Goal: Task Accomplishment & Management: Manage account settings

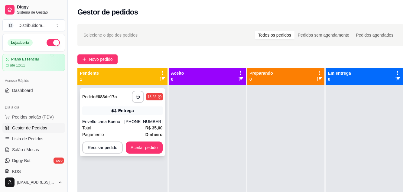
click at [135, 134] on div "Pagamento Dinheiro" at bounding box center [122, 134] width 80 height 7
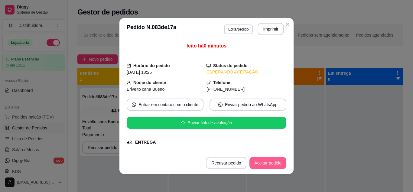
click at [277, 164] on button "Aceitar pedido" at bounding box center [268, 163] width 37 height 12
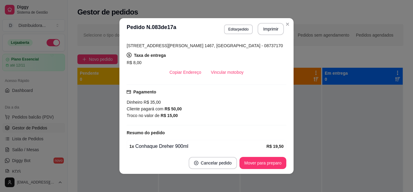
scroll to position [152, 0]
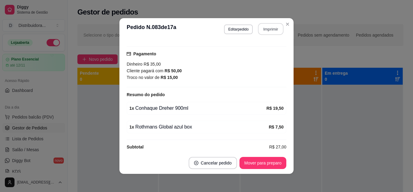
click at [266, 27] on button "Imprimir" at bounding box center [270, 29] width 25 height 12
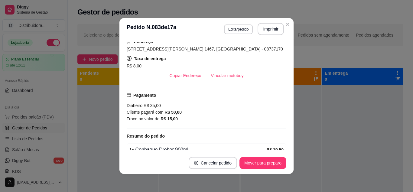
scroll to position [122, 0]
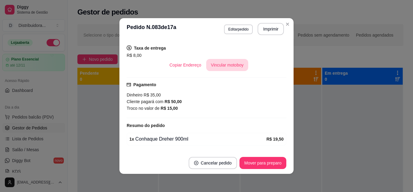
click at [219, 64] on button "Vincular motoboy" at bounding box center [227, 65] width 42 height 12
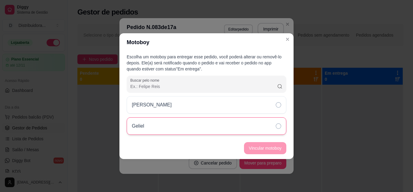
click at [279, 127] on icon at bounding box center [278, 125] width 5 height 5
click at [276, 151] on button "Vincular motoboy" at bounding box center [265, 148] width 42 height 12
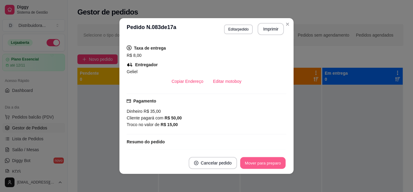
click at [277, 165] on button "Mover para preparo" at bounding box center [262, 163] width 45 height 12
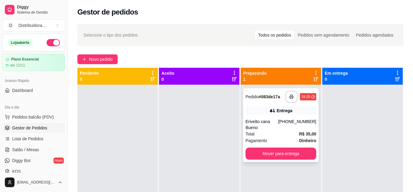
click at [267, 99] on strong "# 083de17a" at bounding box center [269, 96] width 21 height 5
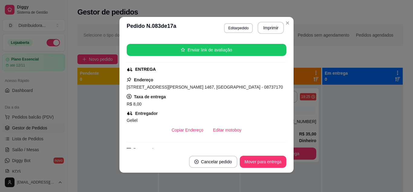
scroll to position [62, 0]
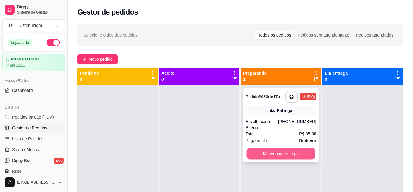
click at [276, 149] on button "Mover para entrega" at bounding box center [281, 154] width 69 height 12
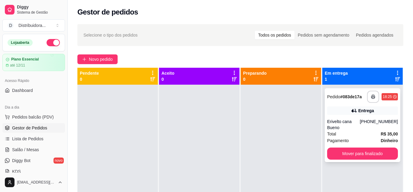
click at [346, 103] on div "**********" at bounding box center [363, 125] width 76 height 74
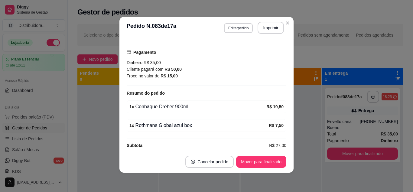
scroll to position [176, 0]
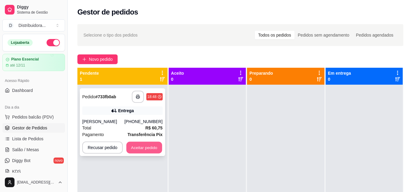
click at [141, 146] on button "Aceitar pedido" at bounding box center [144, 148] width 36 height 12
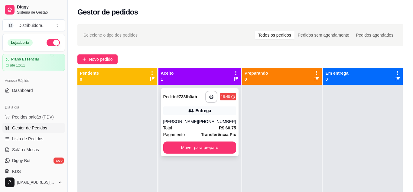
click at [188, 133] on div "Pagamento Transferência Pix" at bounding box center [199, 134] width 73 height 7
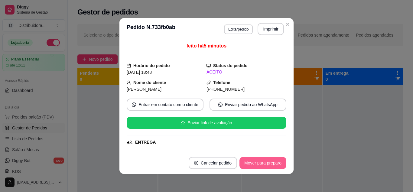
click at [257, 165] on button "Mover para preparo" at bounding box center [263, 163] width 47 height 12
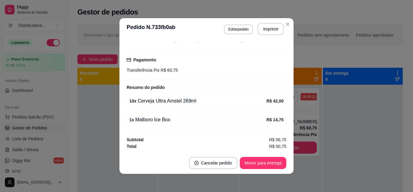
scroll to position [1, 0]
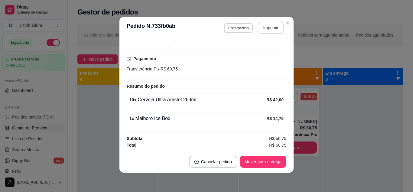
click at [274, 26] on button "Imprimir" at bounding box center [271, 28] width 26 height 12
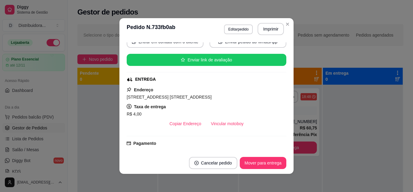
scroll to position [76, 0]
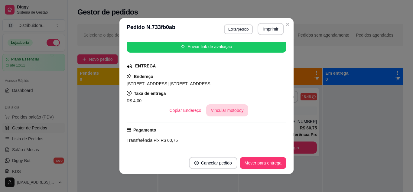
click at [224, 113] on button "Vincular motoboy" at bounding box center [227, 110] width 42 height 12
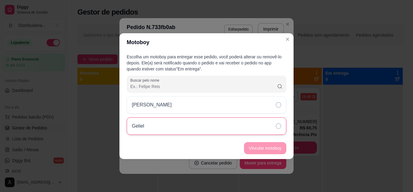
click at [195, 127] on div "Geliel" at bounding box center [207, 126] width 160 height 18
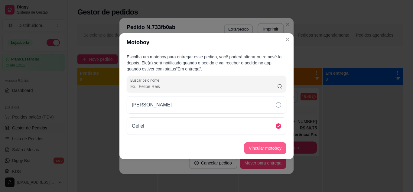
click at [260, 149] on button "Vincular motoboy" at bounding box center [265, 148] width 42 height 12
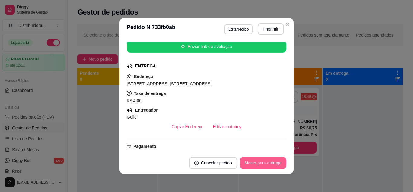
click at [269, 159] on button "Mover para entrega" at bounding box center [263, 163] width 47 height 12
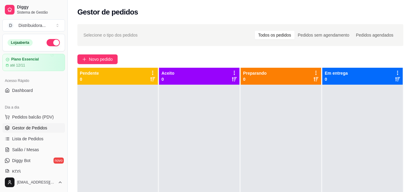
click at [328, 14] on div "Gestor de pedidos" at bounding box center [240, 12] width 326 height 10
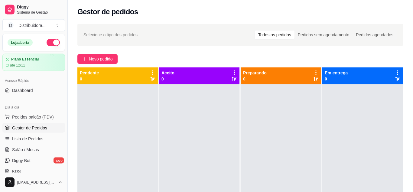
scroll to position [0, 0]
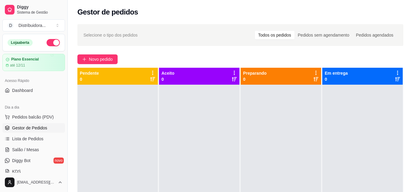
click at [177, 72] on div "Aceito 0" at bounding box center [200, 76] width 76 height 12
click at [194, 79] on div "Aceito 0" at bounding box center [200, 76] width 76 height 12
click at [279, 35] on div "Todos os pedidos" at bounding box center [275, 35] width 40 height 8
click at [255, 31] on input "Todos os pedidos" at bounding box center [255, 31] width 0 height 0
click at [48, 119] on span "Pedidos balcão (PDV)" at bounding box center [33, 117] width 42 height 6
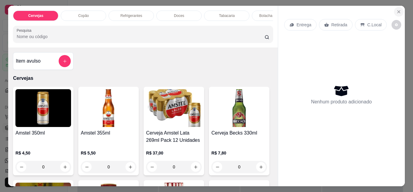
click at [399, 10] on icon "Close" at bounding box center [399, 11] width 5 height 5
click at [400, 9] on button "Close" at bounding box center [399, 12] width 10 height 10
click at [399, 12] on icon "Close" at bounding box center [399, 11] width 5 height 5
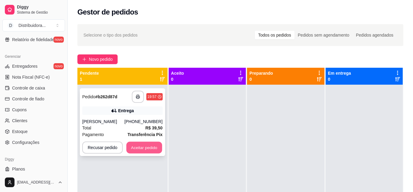
click at [145, 148] on button "Aceitar pedido" at bounding box center [144, 148] width 36 height 12
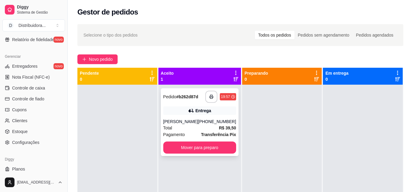
click at [208, 126] on div "Total R$ 39,50" at bounding box center [199, 128] width 73 height 7
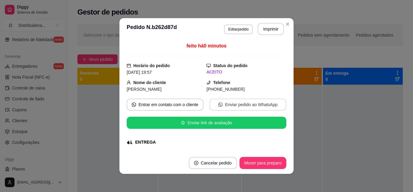
scroll to position [114, 0]
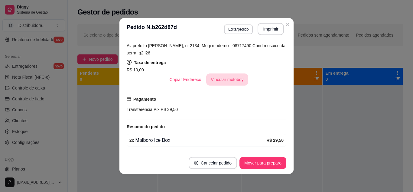
click at [234, 81] on button "Vincular motoboy" at bounding box center [227, 79] width 42 height 12
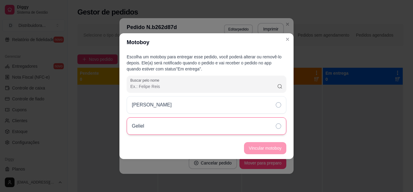
click at [256, 123] on div "Geliel" at bounding box center [207, 126] width 160 height 18
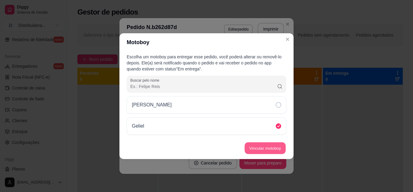
click at [268, 151] on button "Vincular motoboy" at bounding box center [265, 148] width 41 height 12
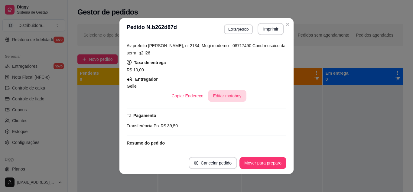
click at [233, 96] on button "Editar motoboy" at bounding box center [227, 96] width 38 height 12
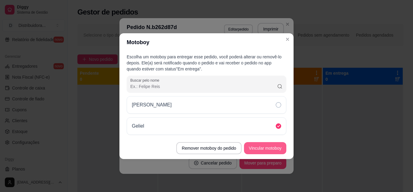
click at [261, 146] on button "Vincular motoboy" at bounding box center [265, 148] width 42 height 12
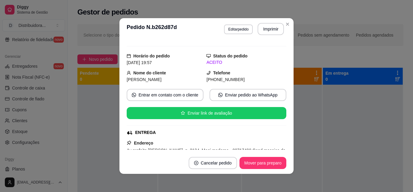
scroll to position [0, 0]
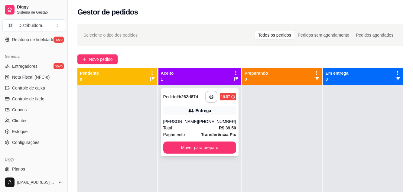
click at [204, 126] on div "Total R$ 39,50" at bounding box center [199, 128] width 73 height 7
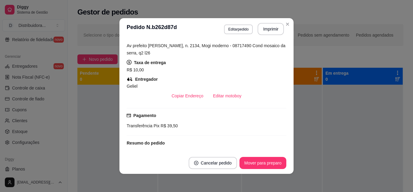
scroll to position [151, 0]
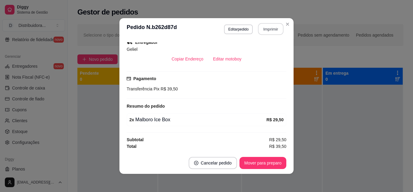
click at [271, 28] on button "Imprimir" at bounding box center [270, 29] width 25 height 12
click at [263, 167] on button "Mover para preparo" at bounding box center [262, 163] width 45 height 12
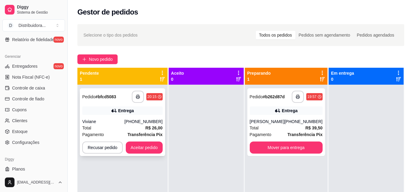
click at [113, 121] on div "Viviane" at bounding box center [103, 122] width 42 height 6
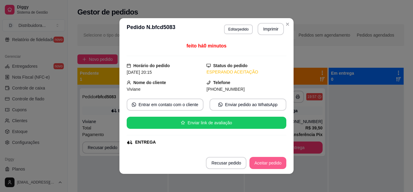
click at [278, 162] on button "Aceitar pedido" at bounding box center [268, 163] width 37 height 12
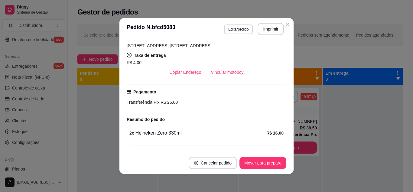
scroll to position [146, 0]
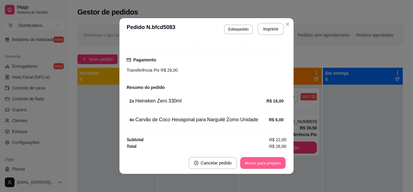
click at [259, 163] on button "Mover para preparo" at bounding box center [262, 163] width 45 height 12
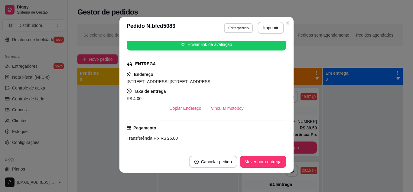
scroll to position [70, 0]
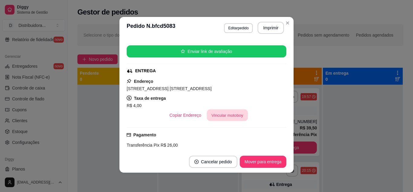
click at [218, 114] on button "Vincular motoboy" at bounding box center [227, 115] width 41 height 12
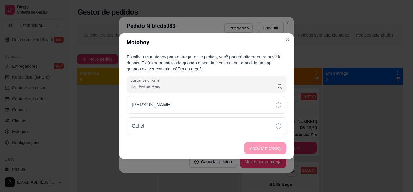
click at [266, 116] on div "Felipe Geliel" at bounding box center [207, 115] width 160 height 39
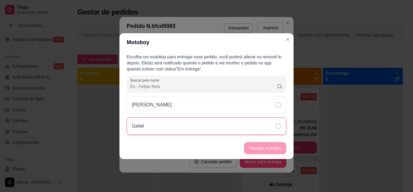
click at [253, 123] on div "Geliel" at bounding box center [207, 126] width 160 height 18
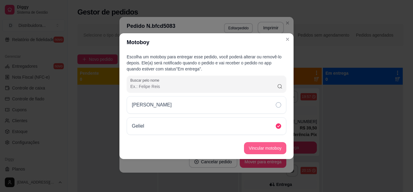
click at [266, 145] on button "Vincular motoboy" at bounding box center [265, 148] width 42 height 12
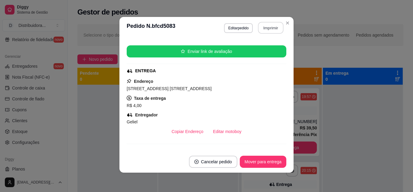
click at [265, 27] on button "Imprimir" at bounding box center [270, 28] width 25 height 12
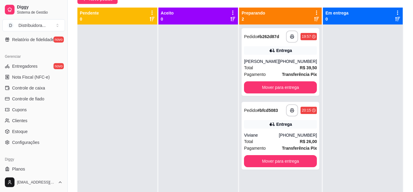
scroll to position [92, 0]
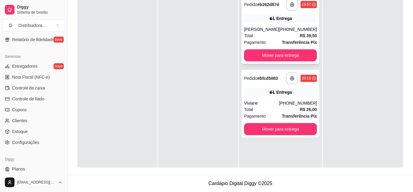
click at [282, 36] on div "Total R$ 39,50" at bounding box center [280, 35] width 73 height 7
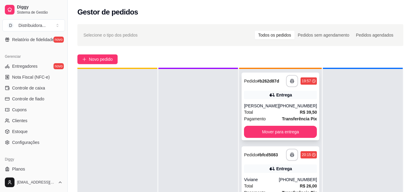
scroll to position [17, 0]
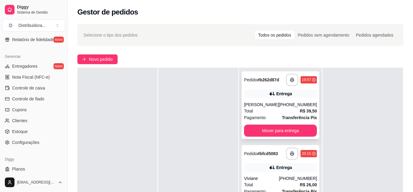
click at [279, 106] on div "[PERSON_NAME]" at bounding box center [261, 105] width 35 height 6
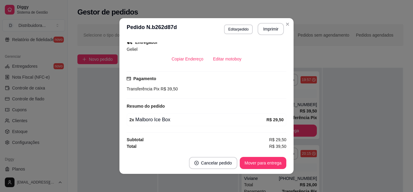
scroll to position [0, 0]
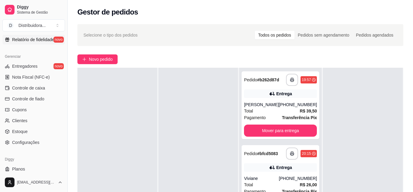
click at [55, 42] on link "Relatório de fidelidade novo" at bounding box center [33, 40] width 63 height 10
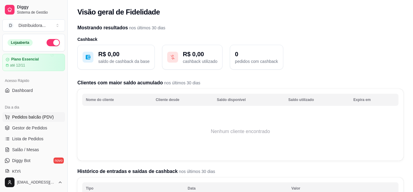
click at [49, 112] on button "Pedidos balcão (PDV)" at bounding box center [33, 117] width 63 height 10
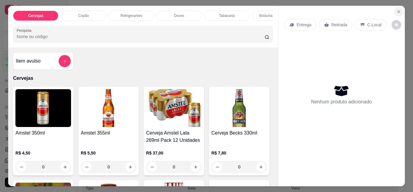
click at [396, 13] on button "Close" at bounding box center [399, 12] width 10 height 10
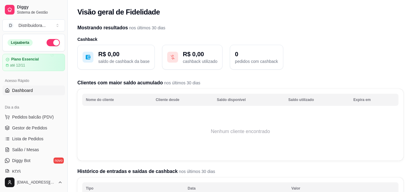
click at [22, 92] on span "Dashboard" at bounding box center [22, 90] width 21 height 6
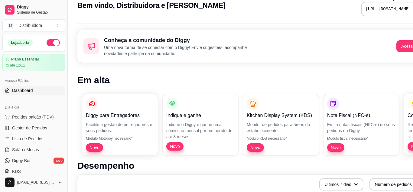
scroll to position [31, 0]
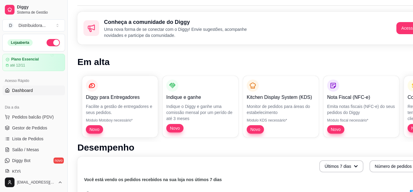
drag, startPoint x: 386, startPoint y: 61, endPoint x: 321, endPoint y: 57, distance: 65.5
click at [321, 57] on h1 "Em alta" at bounding box center [252, 62] width 350 height 11
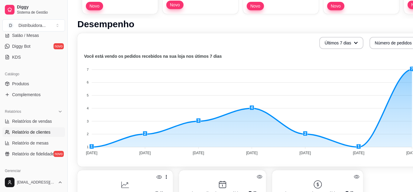
scroll to position [38, 0]
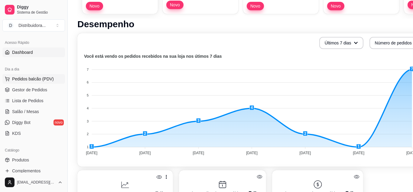
click at [42, 80] on span "Pedidos balcão (PDV)" at bounding box center [33, 79] width 42 height 6
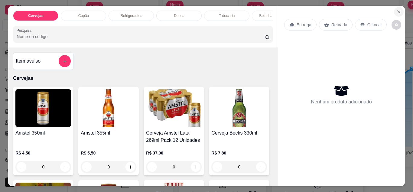
click at [399, 12] on icon "Close" at bounding box center [399, 11] width 5 height 5
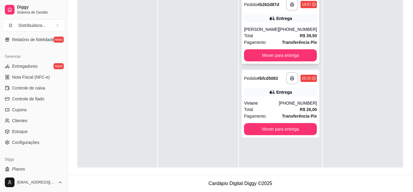
click at [265, 34] on div "Total R$ 39,50" at bounding box center [280, 35] width 73 height 7
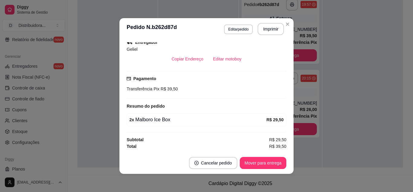
scroll to position [1, 0]
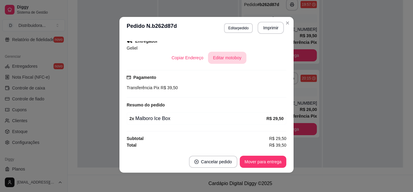
click at [228, 60] on button "Editar motoboy" at bounding box center [227, 58] width 38 height 12
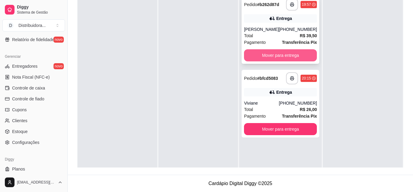
click at [276, 54] on button "Mover para entrega" at bounding box center [280, 55] width 73 height 12
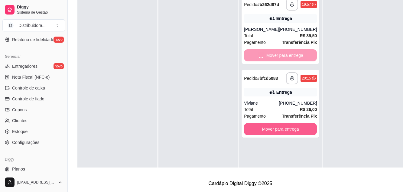
click at [286, 132] on div "**********" at bounding box center [280, 88] width 83 height 192
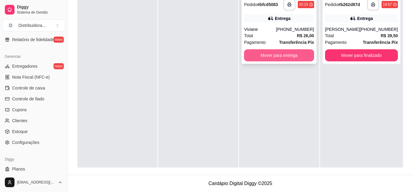
click at [282, 57] on button "Mover para entrega" at bounding box center [279, 55] width 70 height 12
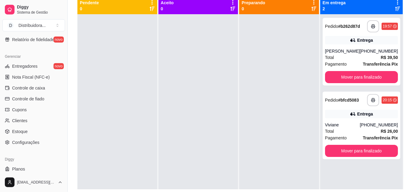
scroll to position [0, 0]
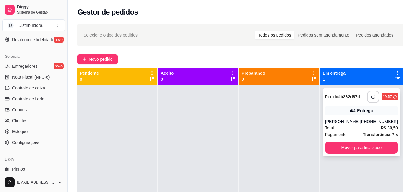
click at [336, 105] on div "**********" at bounding box center [362, 122] width 78 height 68
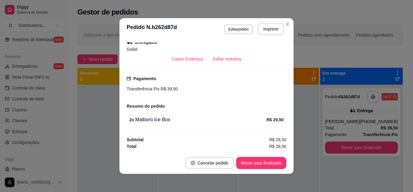
scroll to position [1, 0]
